Goal: Transaction & Acquisition: Purchase product/service

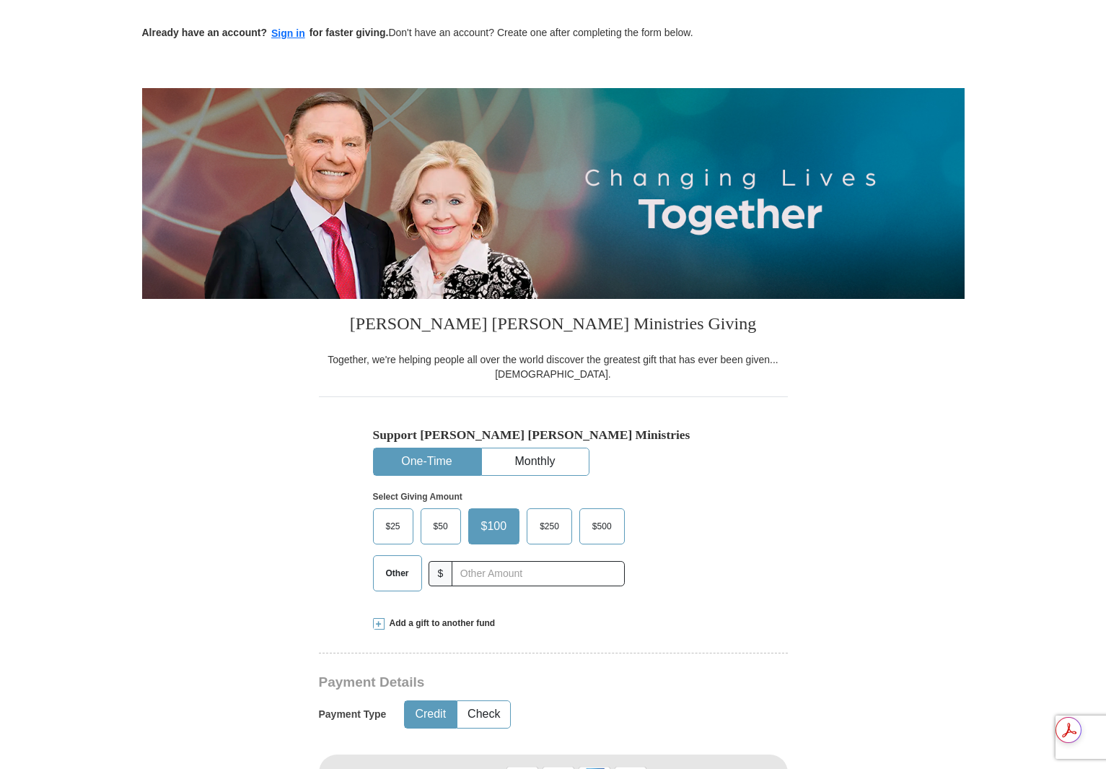
scroll to position [72, 0]
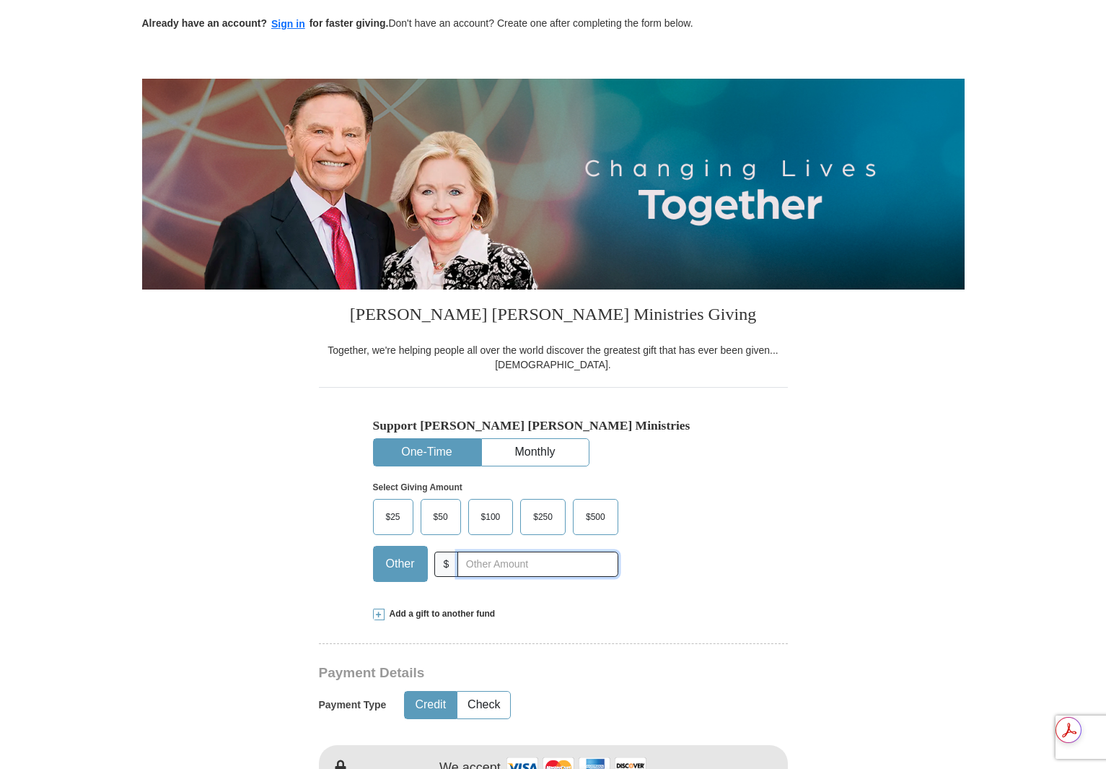
click at [549, 572] on input "text" at bounding box center [538, 563] width 160 height 25
type input "178.10"
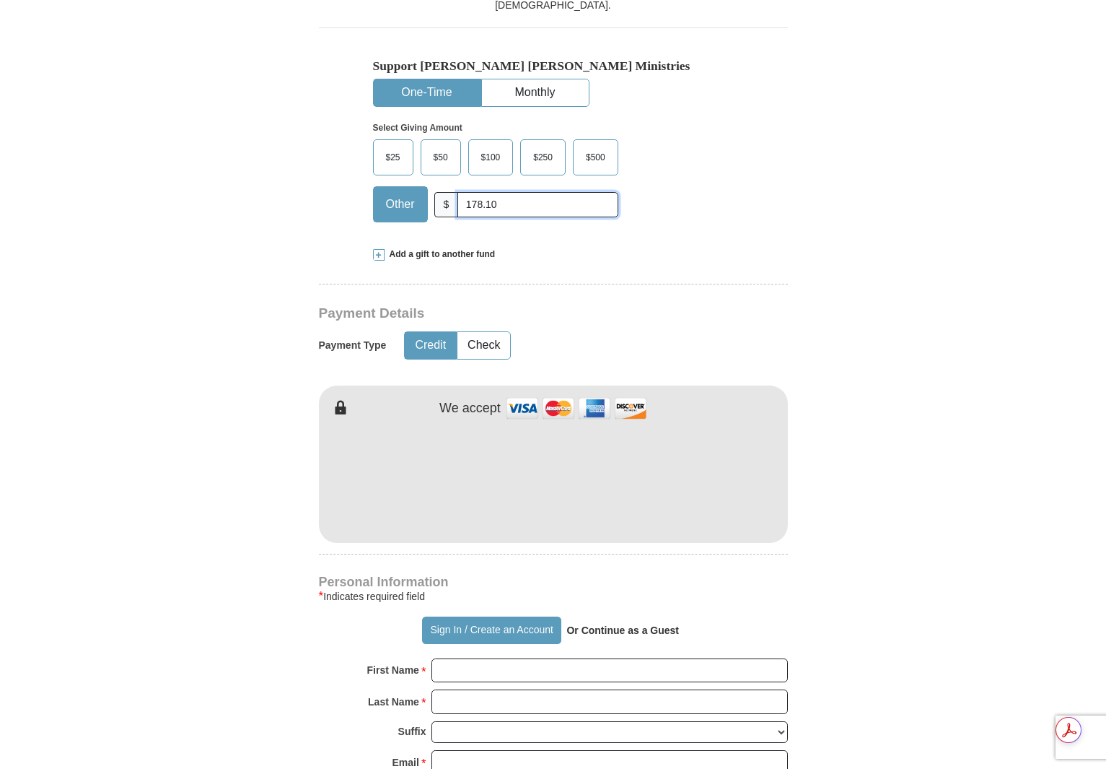
scroll to position [433, 0]
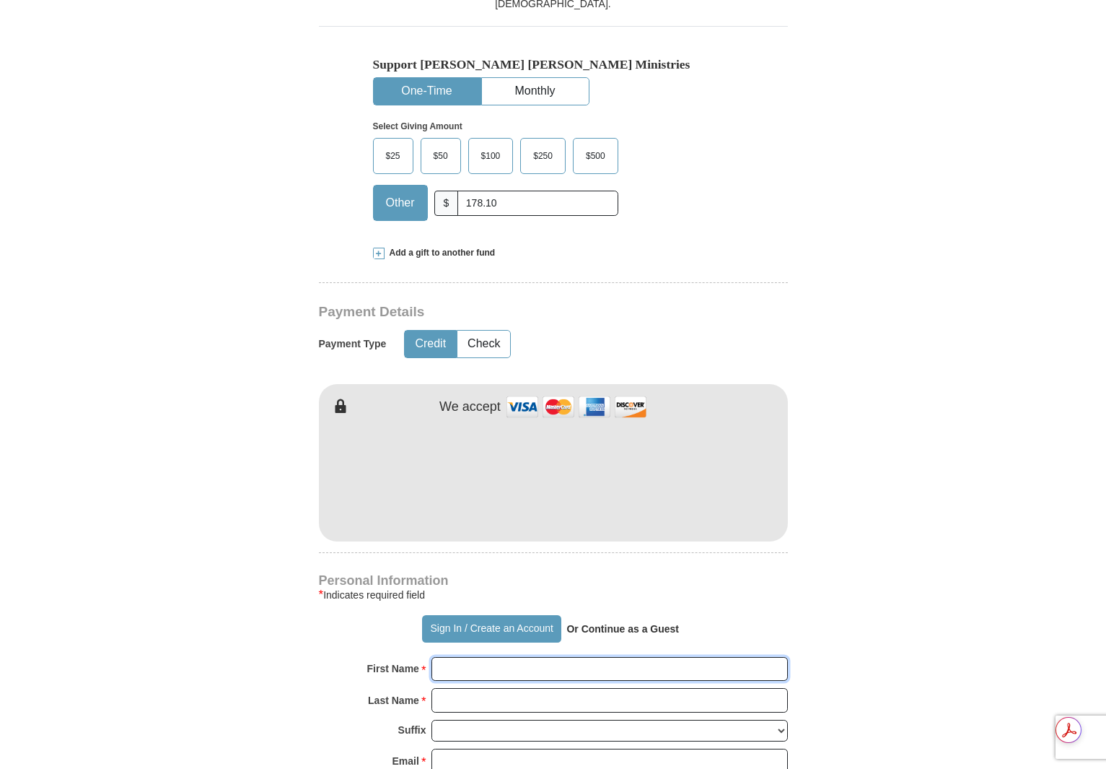
type input "[PERSON_NAME]"
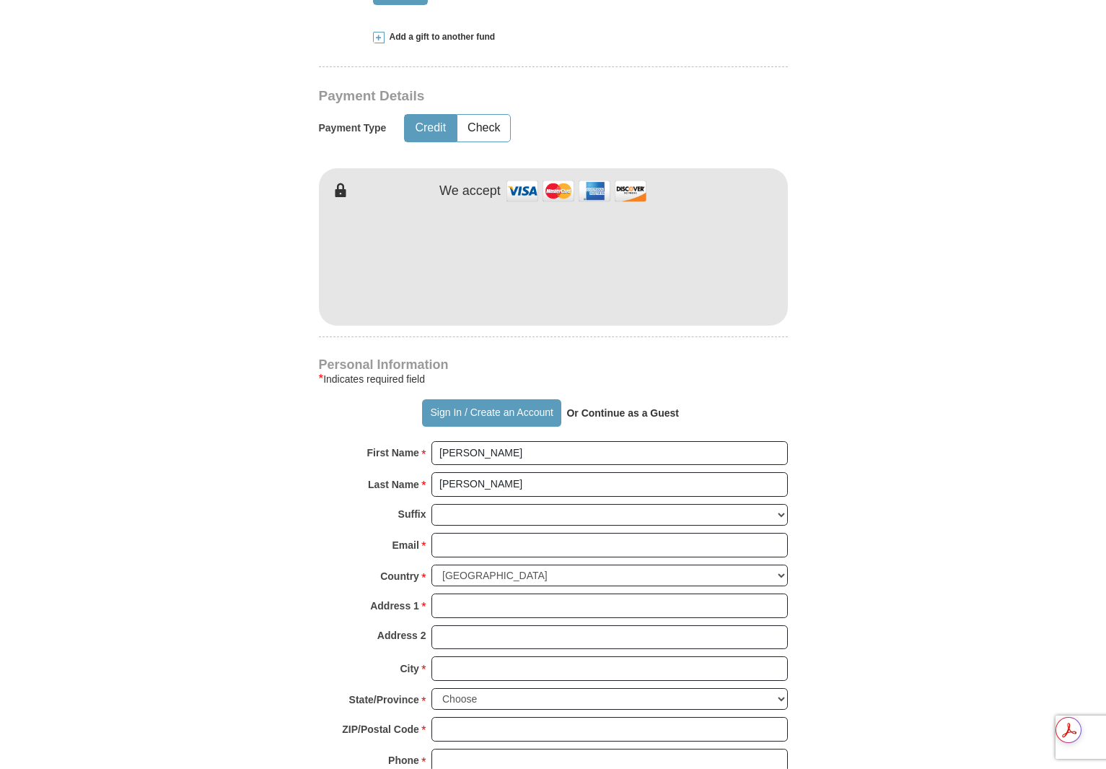
scroll to position [650, 0]
click at [493, 546] on input "Email *" at bounding box center [610, 544] width 357 height 25
type input "[EMAIL_ADDRESS][DOMAIN_NAME]"
type input "1401 [PERSON_NAME]"
type input "[PERSON_NAME]"
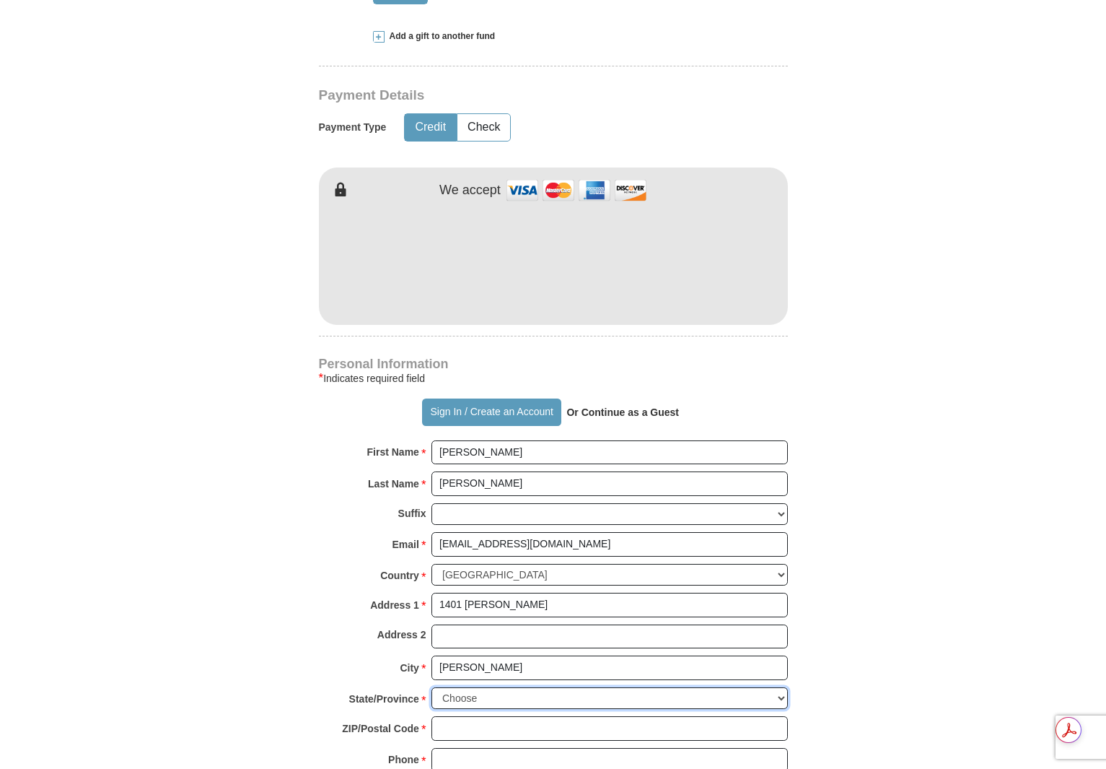
select select "MS"
type input "39213-8004"
type input "6628220688"
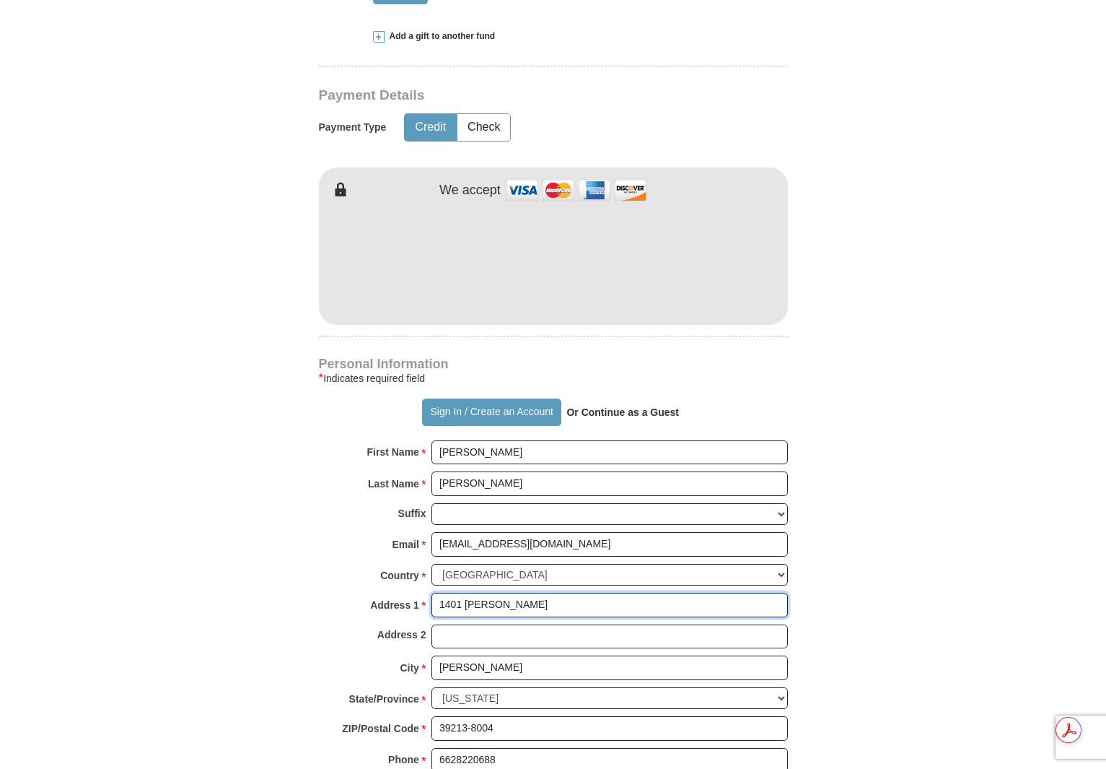
drag, startPoint x: 622, startPoint y: 607, endPoint x: 178, endPoint y: 569, distance: 445.5
click at [178, 569] on form "Already have an account? Sign in for faster giving. Don't have an account? Crea…" at bounding box center [553, 293] width 823 height 1770
type input "[STREET_ADDRESS]"
type input "[GEOGRAPHIC_DATA]"
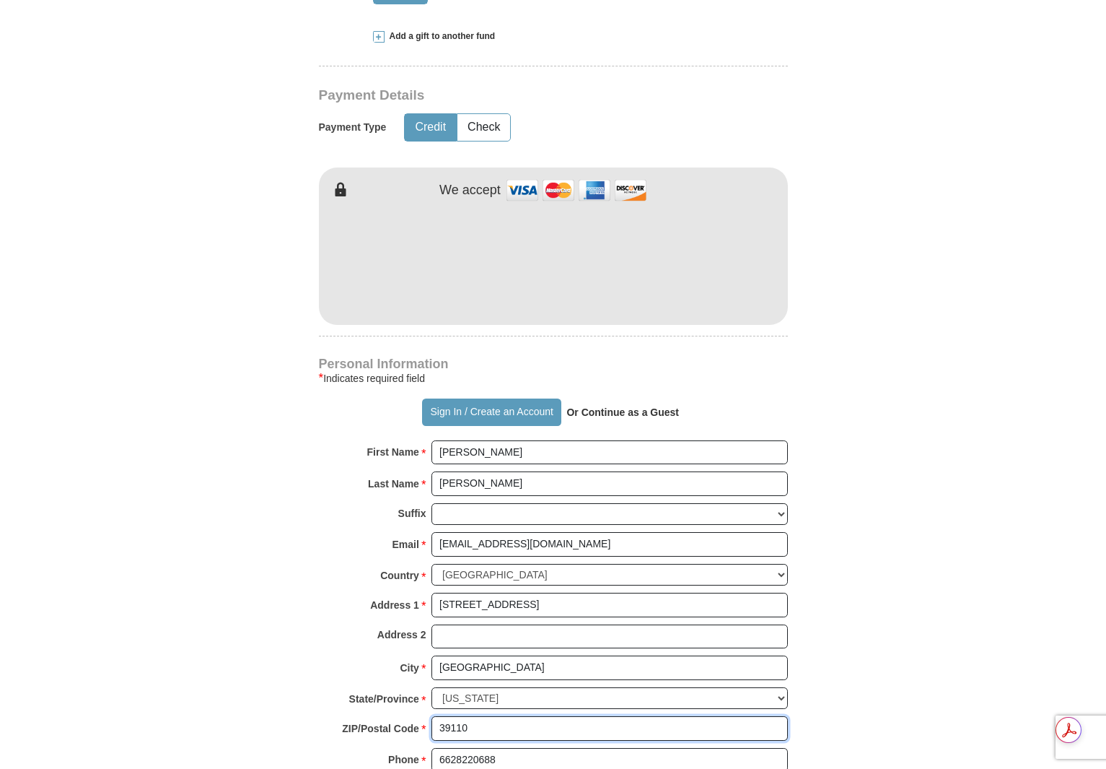
type input "39110"
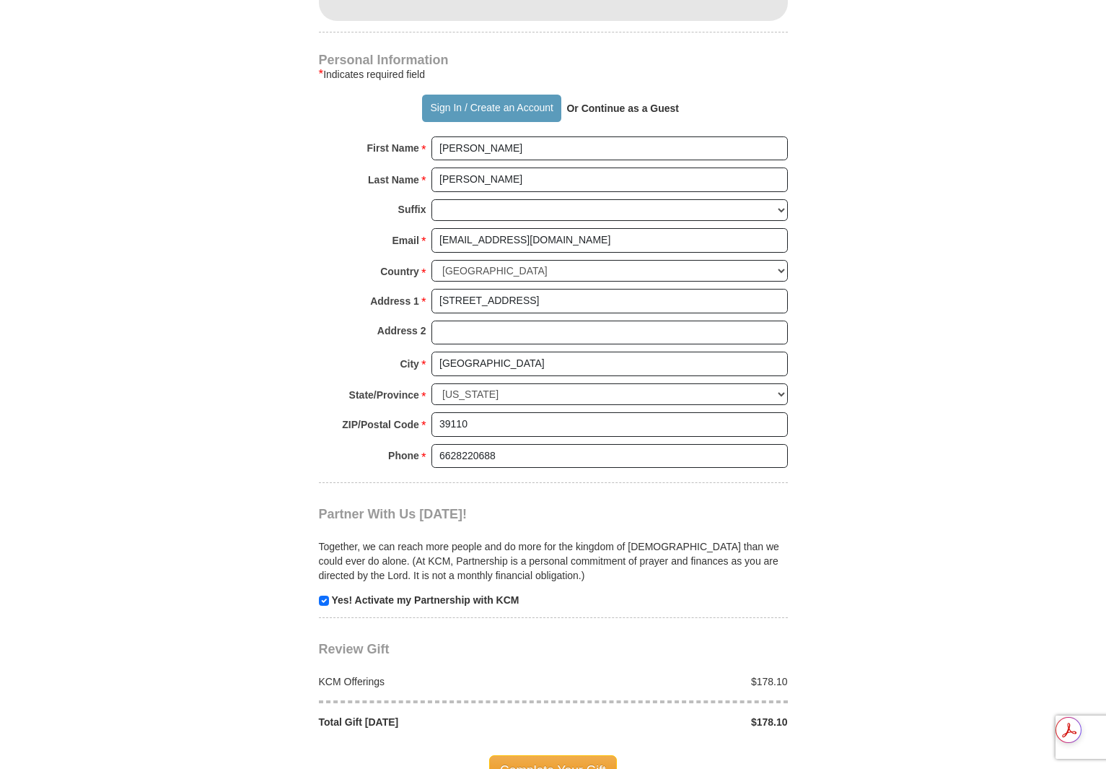
scroll to position [1098, 0]
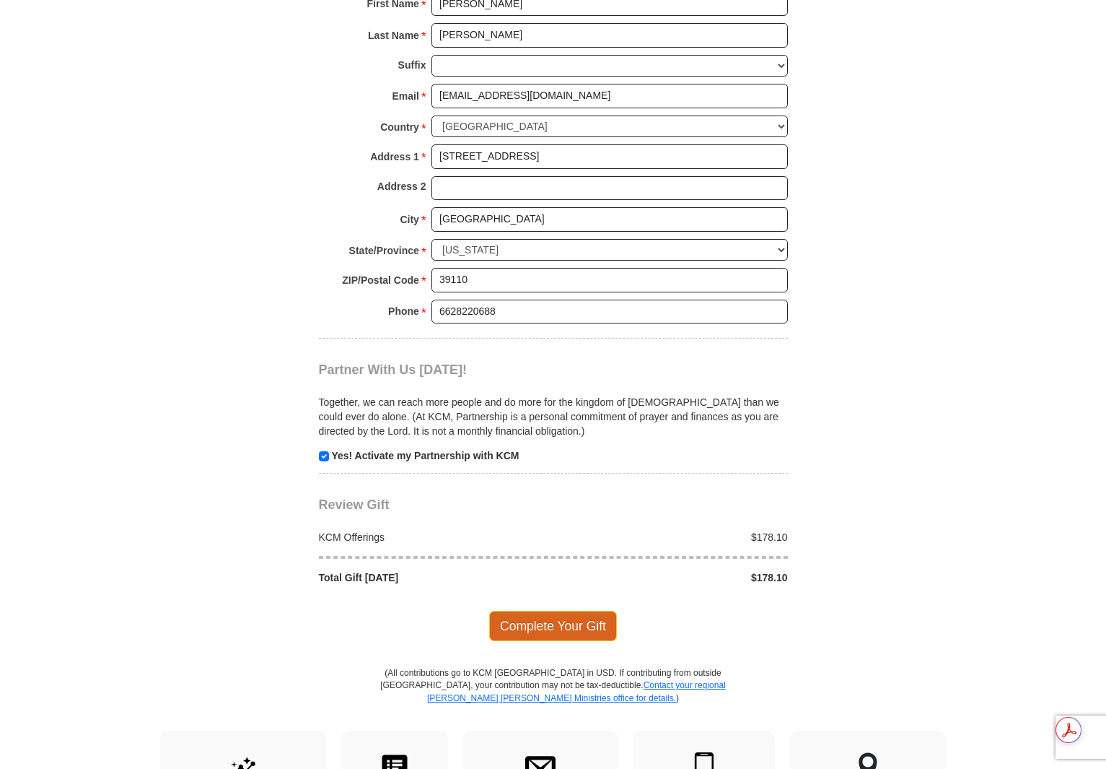
click at [552, 631] on span "Complete Your Gift" at bounding box center [553, 626] width 128 height 30
